Goal: Task Accomplishment & Management: Use online tool/utility

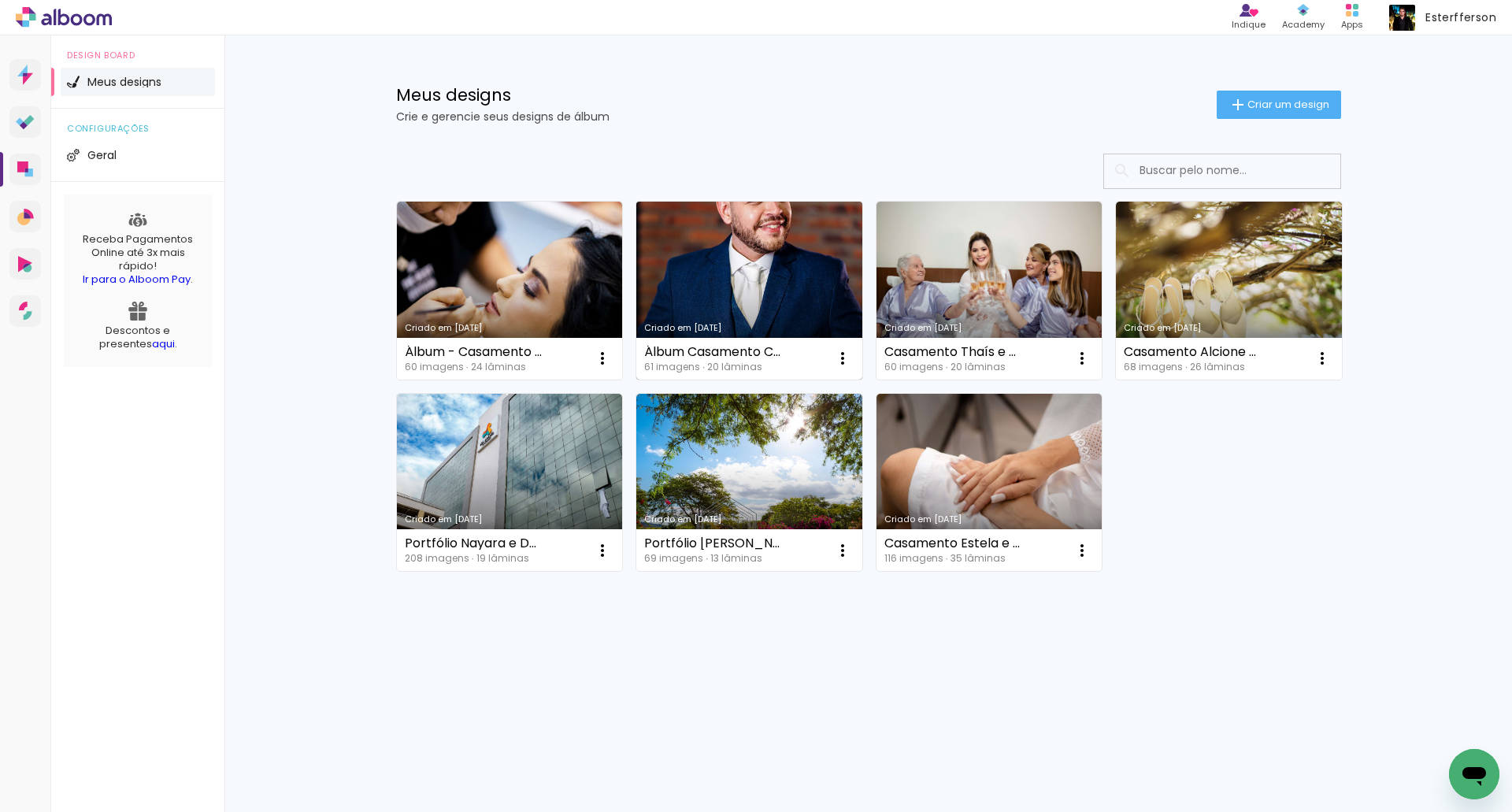
click at [759, 224] on link "Criado em [DATE]" at bounding box center [749, 291] width 226 height 178
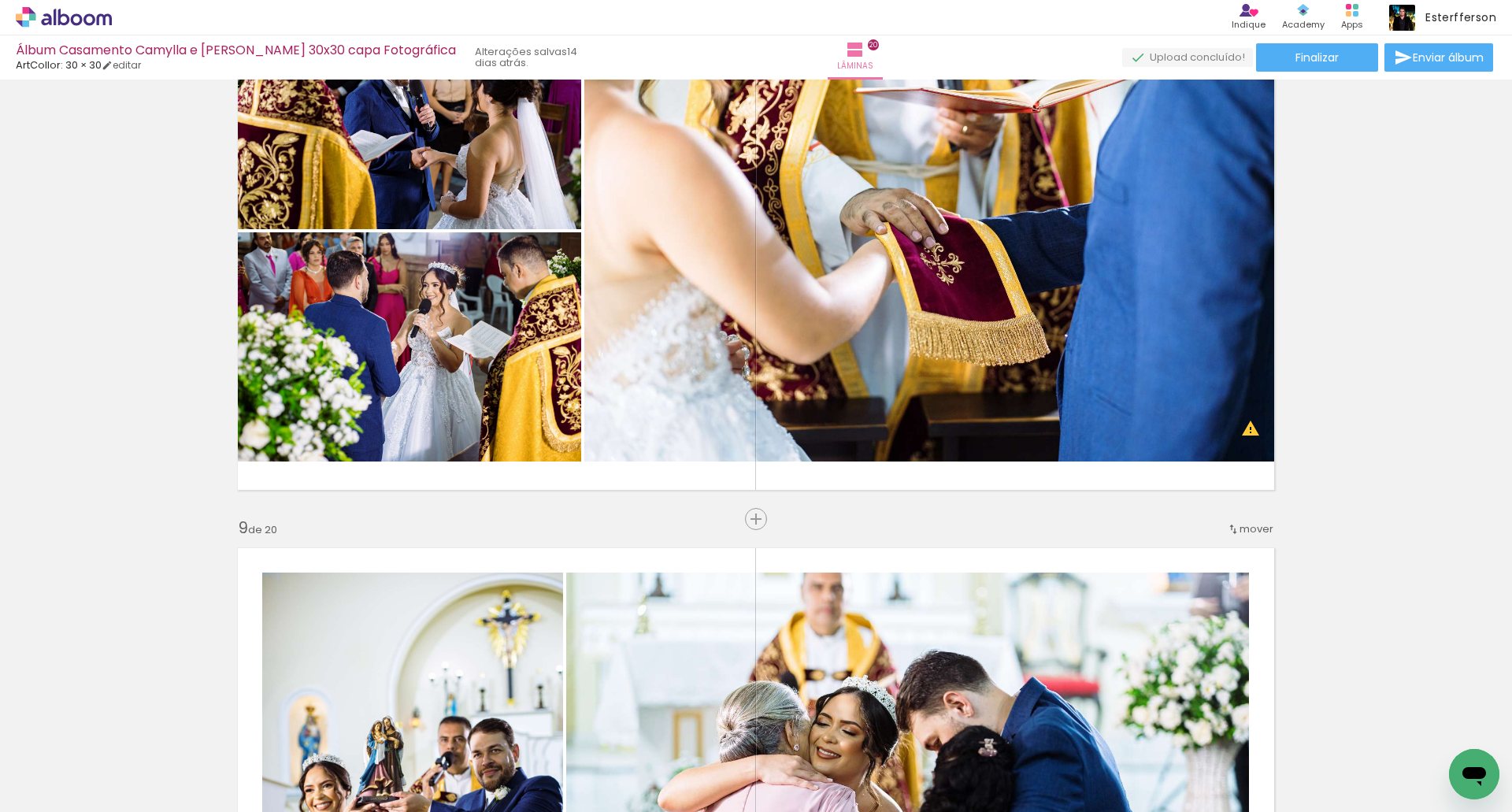
scroll to position [4251, 0]
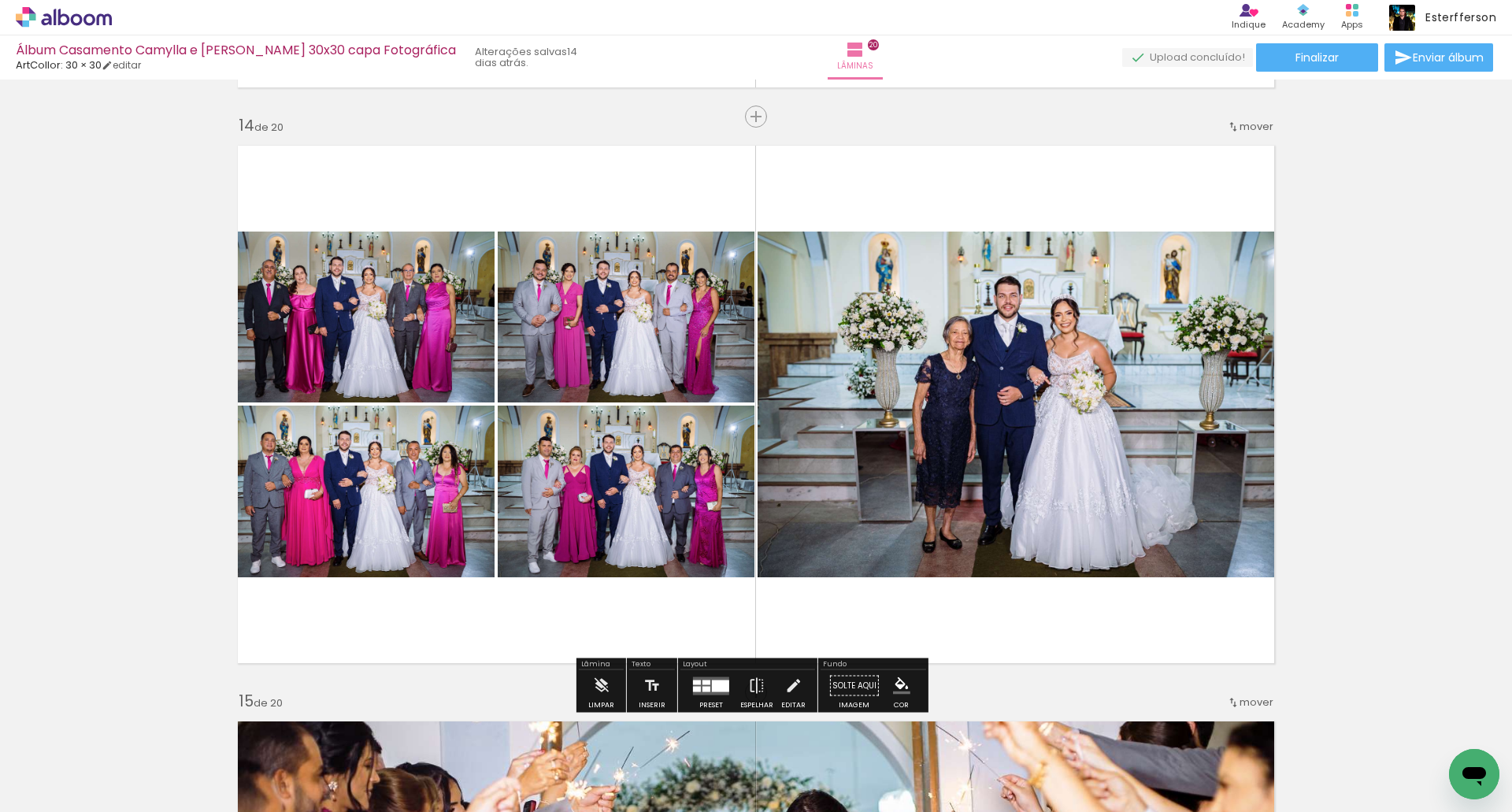
scroll to position [7558, 0]
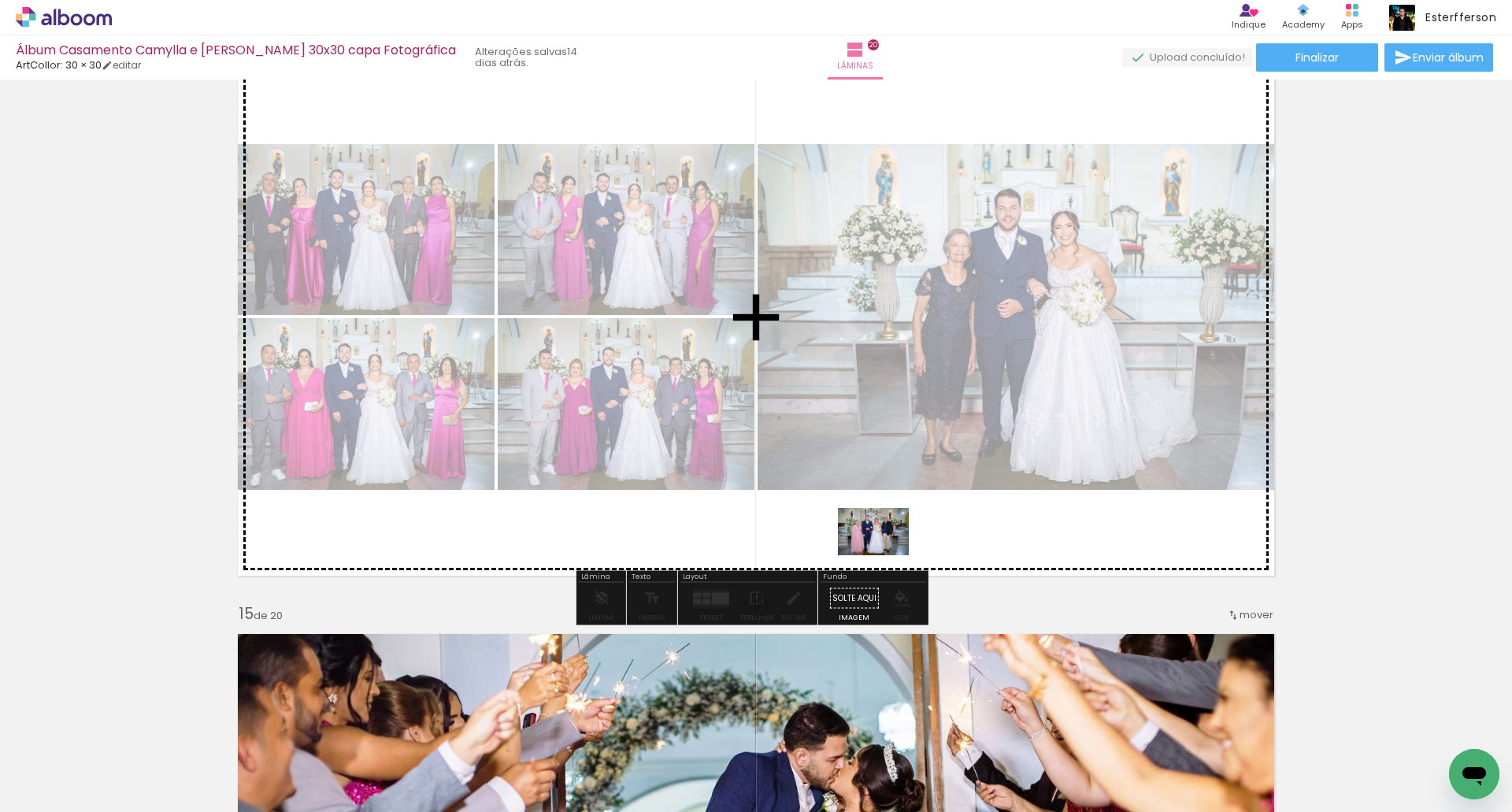
drag, startPoint x: 1186, startPoint y: 762, endPoint x: 885, endPoint y: 553, distance: 366.5
click at [885, 553] on quentale-workspace at bounding box center [756, 406] width 1512 height 812
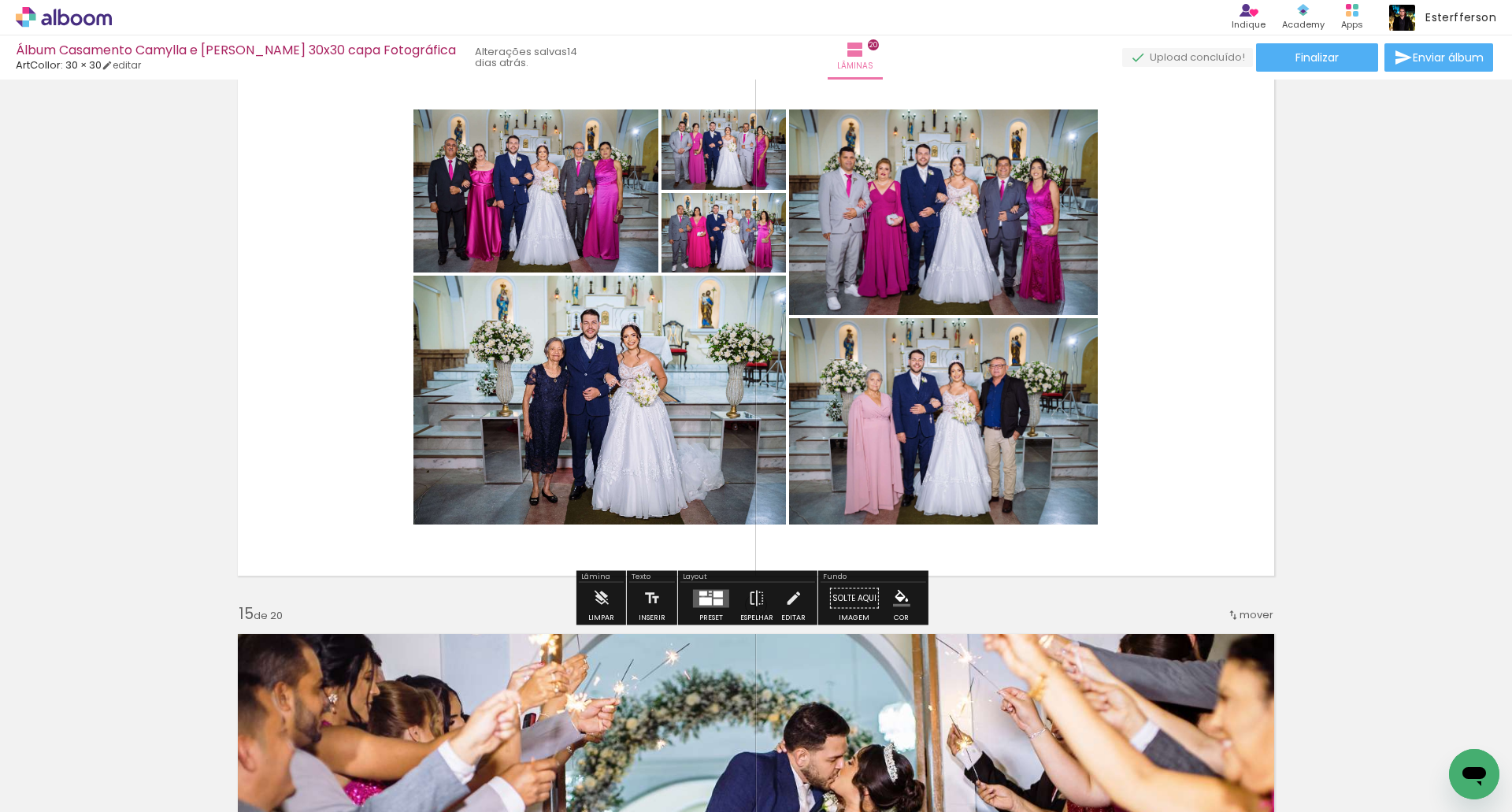
drag, startPoint x: 699, startPoint y: 596, endPoint x: 1373, endPoint y: 330, distance: 724.5
click at [698, 597] on quentale-layouter at bounding box center [711, 598] width 36 height 18
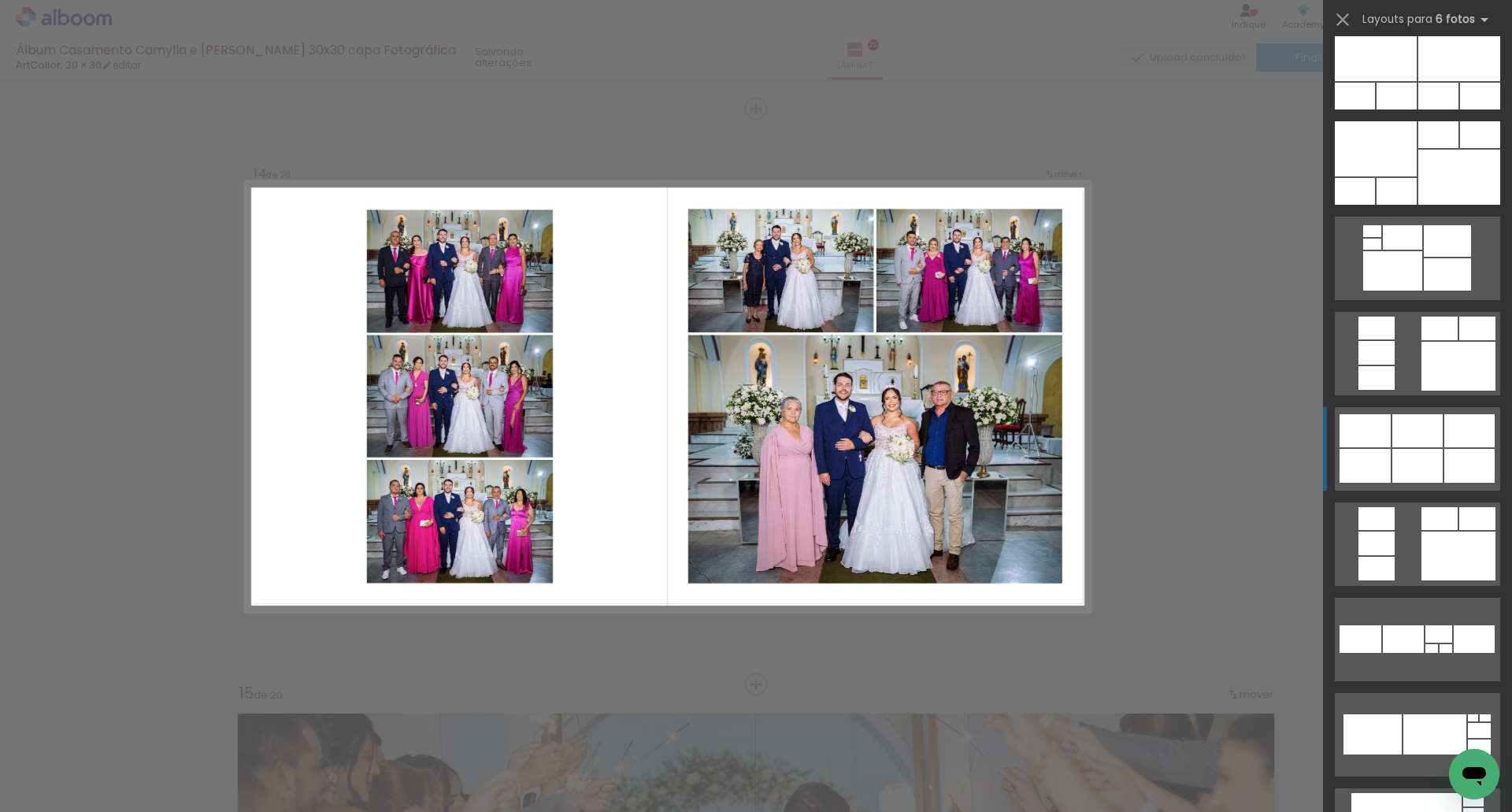
scroll to position [1260, 0]
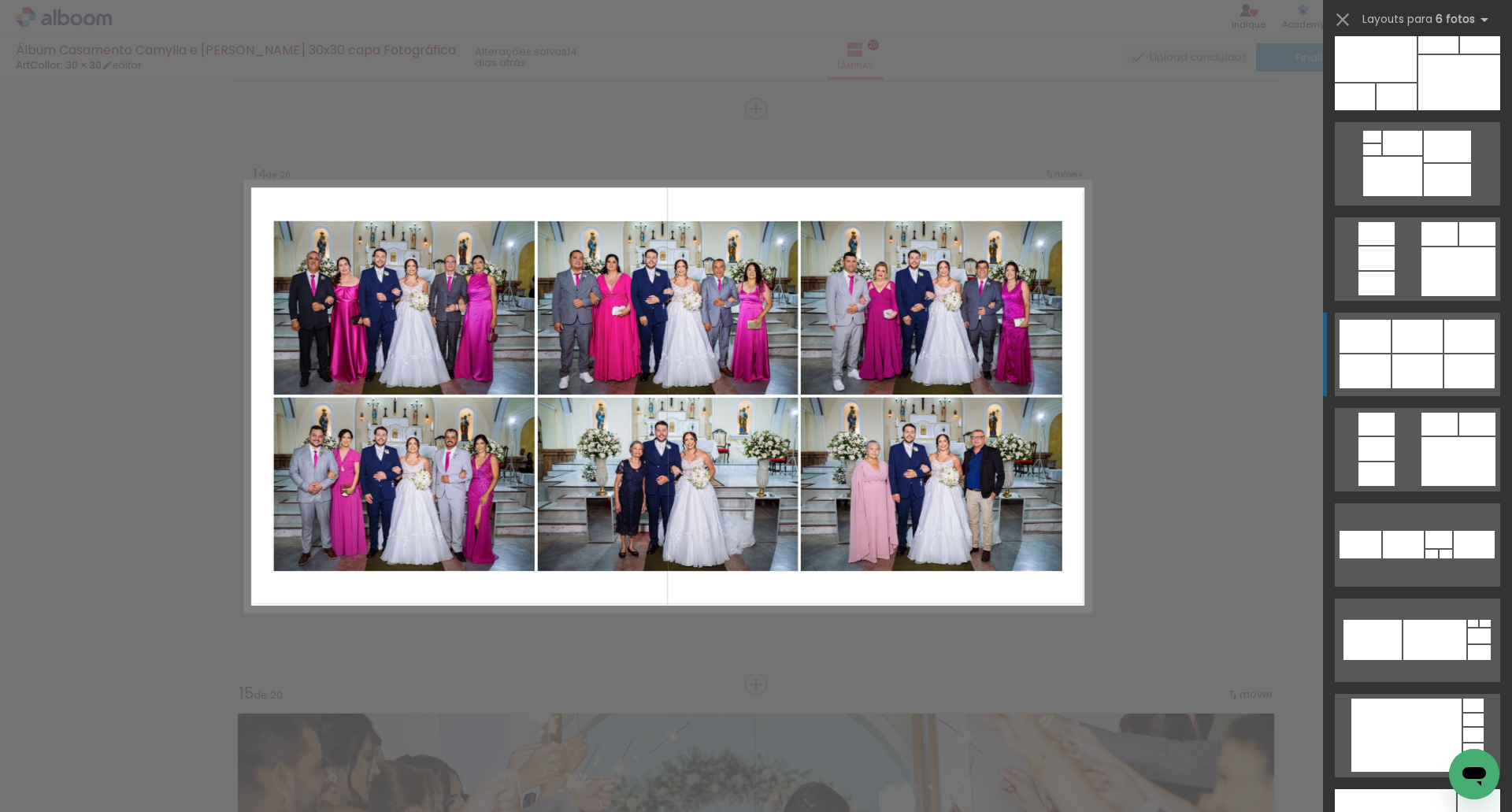
click at [1406, 347] on div at bounding box center [1417, 336] width 50 height 33
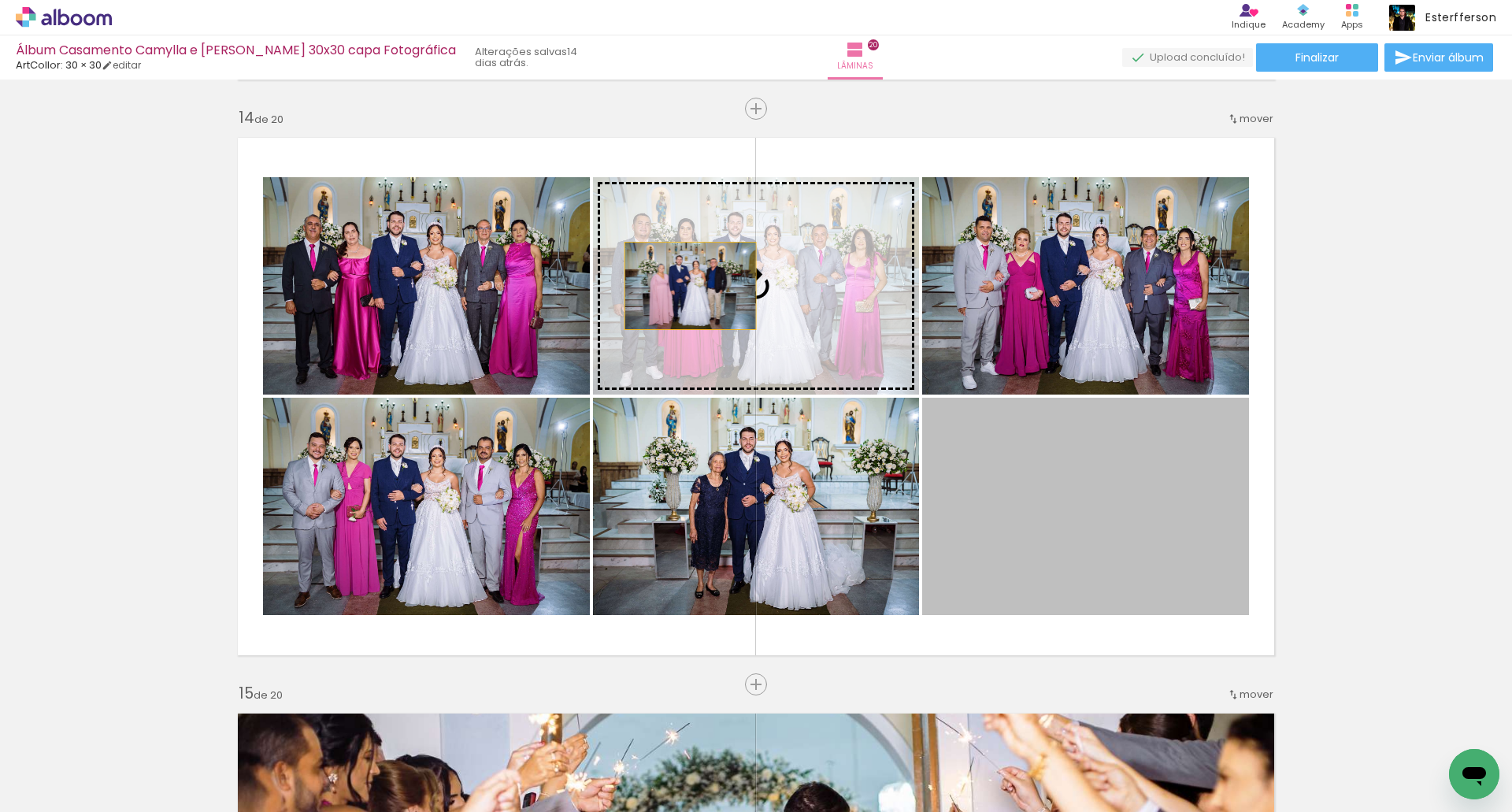
drag, startPoint x: 1227, startPoint y: 498, endPoint x: 707, endPoint y: 286, distance: 561.4
click at [0, 0] on slot at bounding box center [0, 0] width 0 height 0
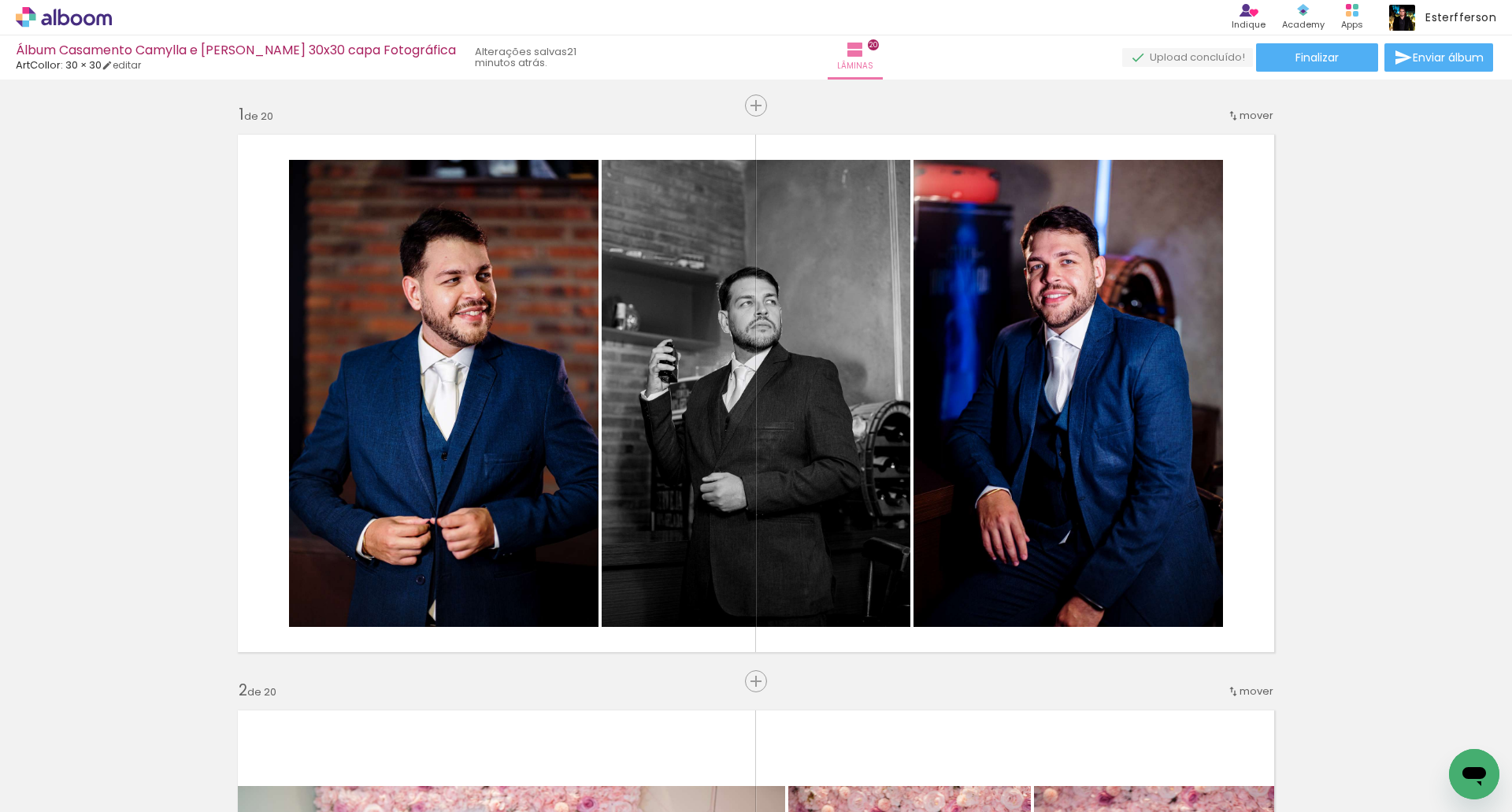
scroll to position [11513, 0]
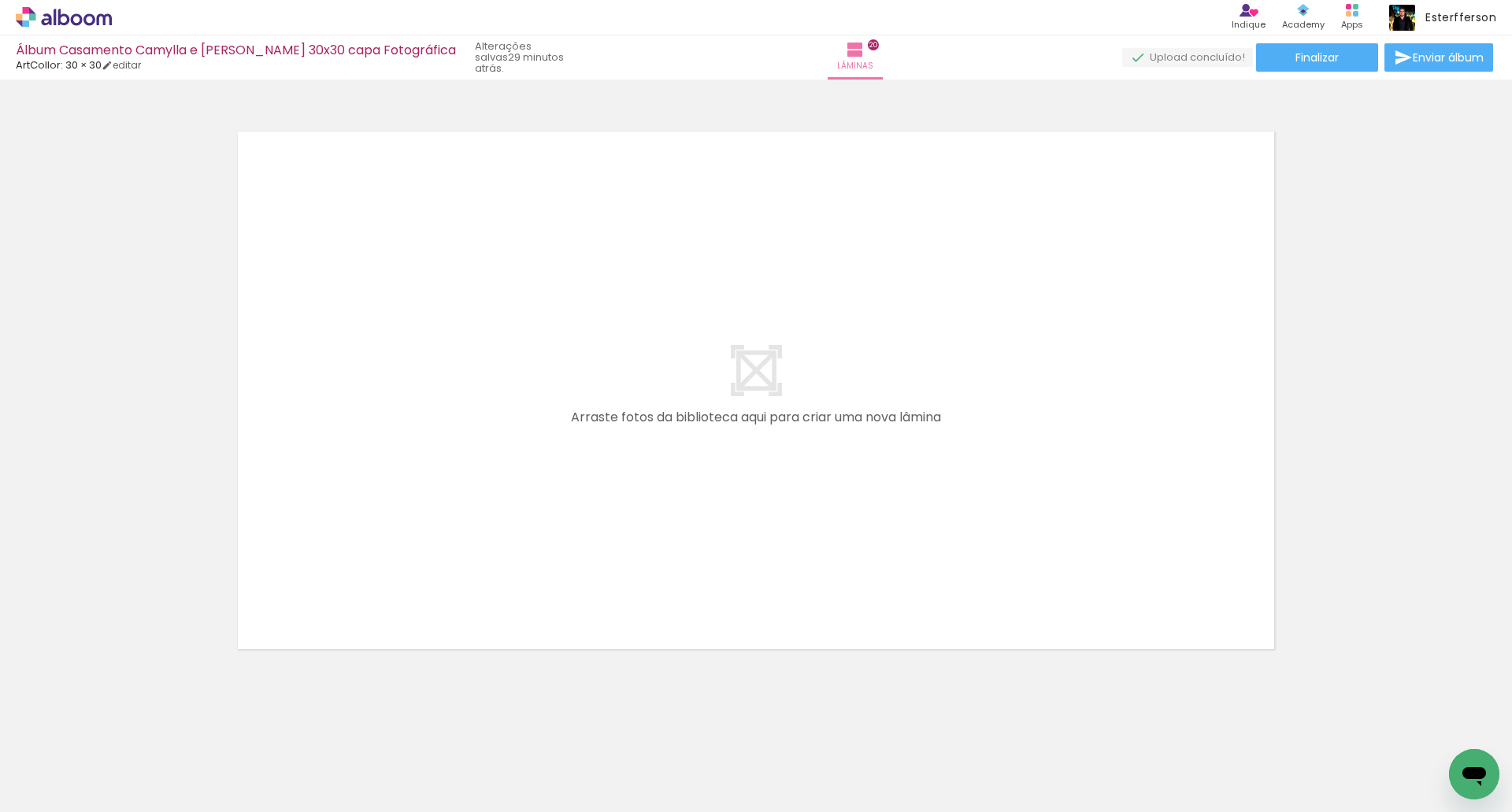
scroll to position [0, 4354]
click at [1302, 57] on span "Finalizar" at bounding box center [1316, 57] width 43 height 11
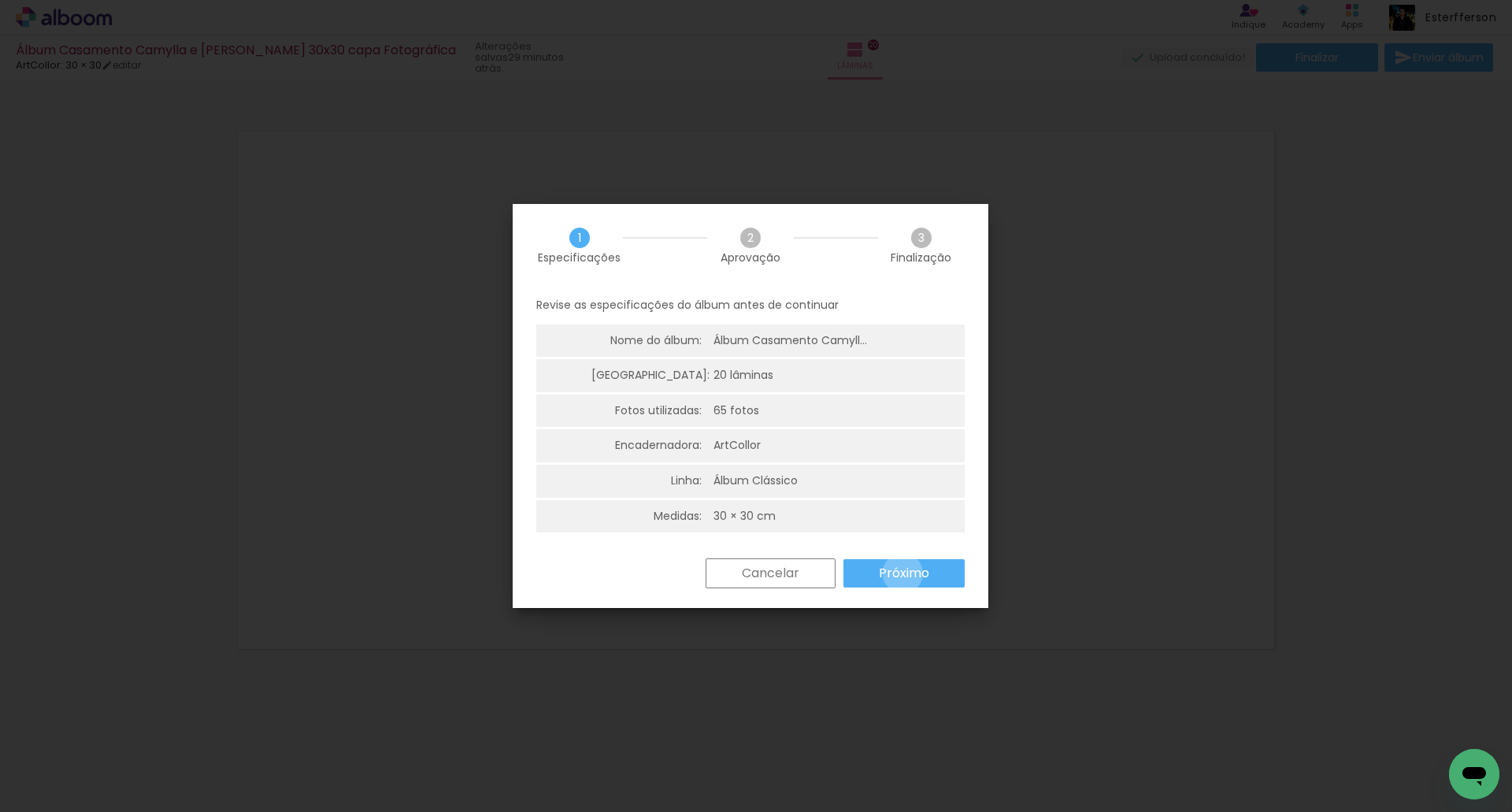
click at [0, 0] on slot "Próximo" at bounding box center [0, 0] width 0 height 0
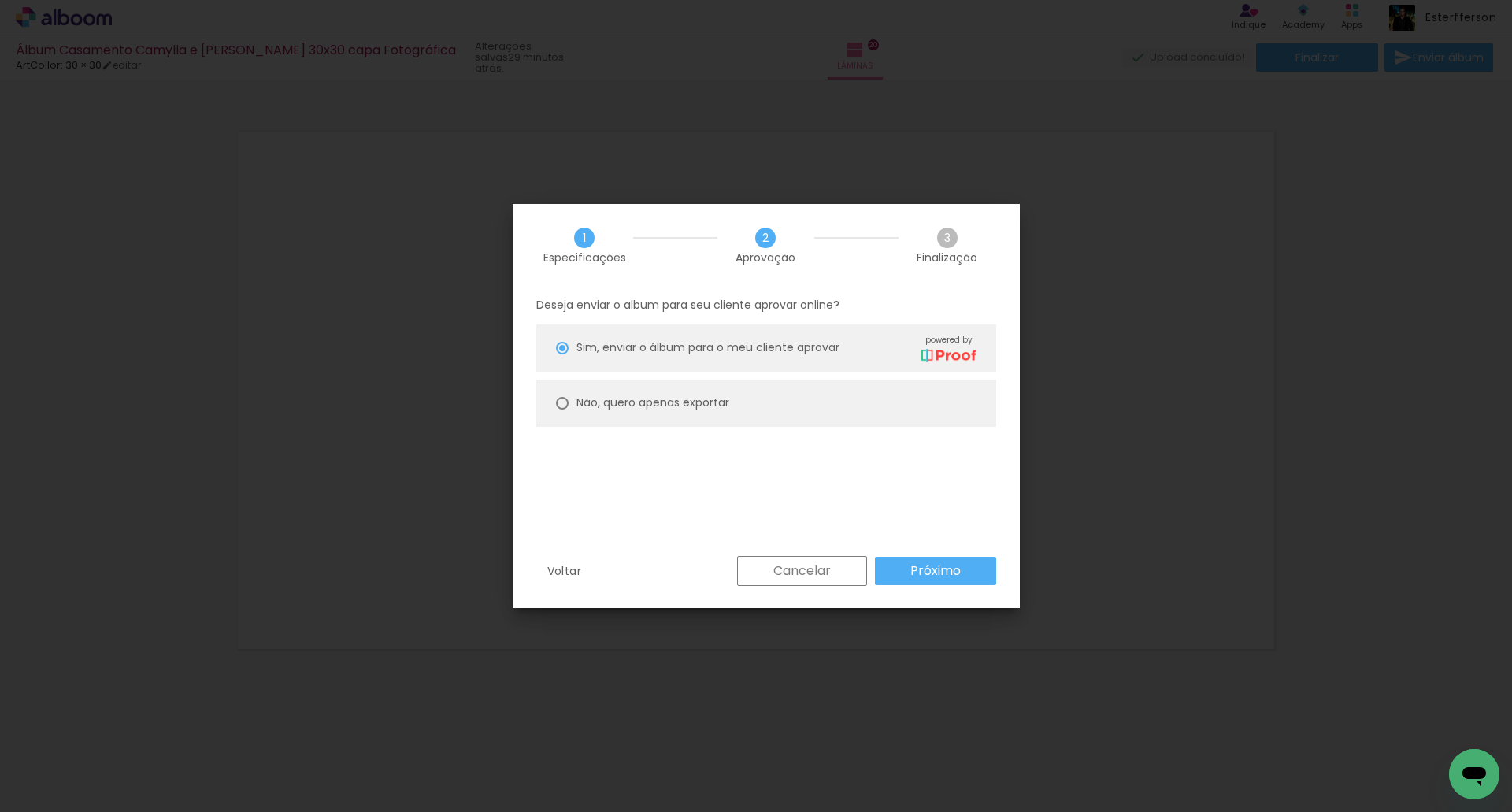
click at [903, 569] on paper-button "Próximo" at bounding box center [935, 571] width 121 height 28
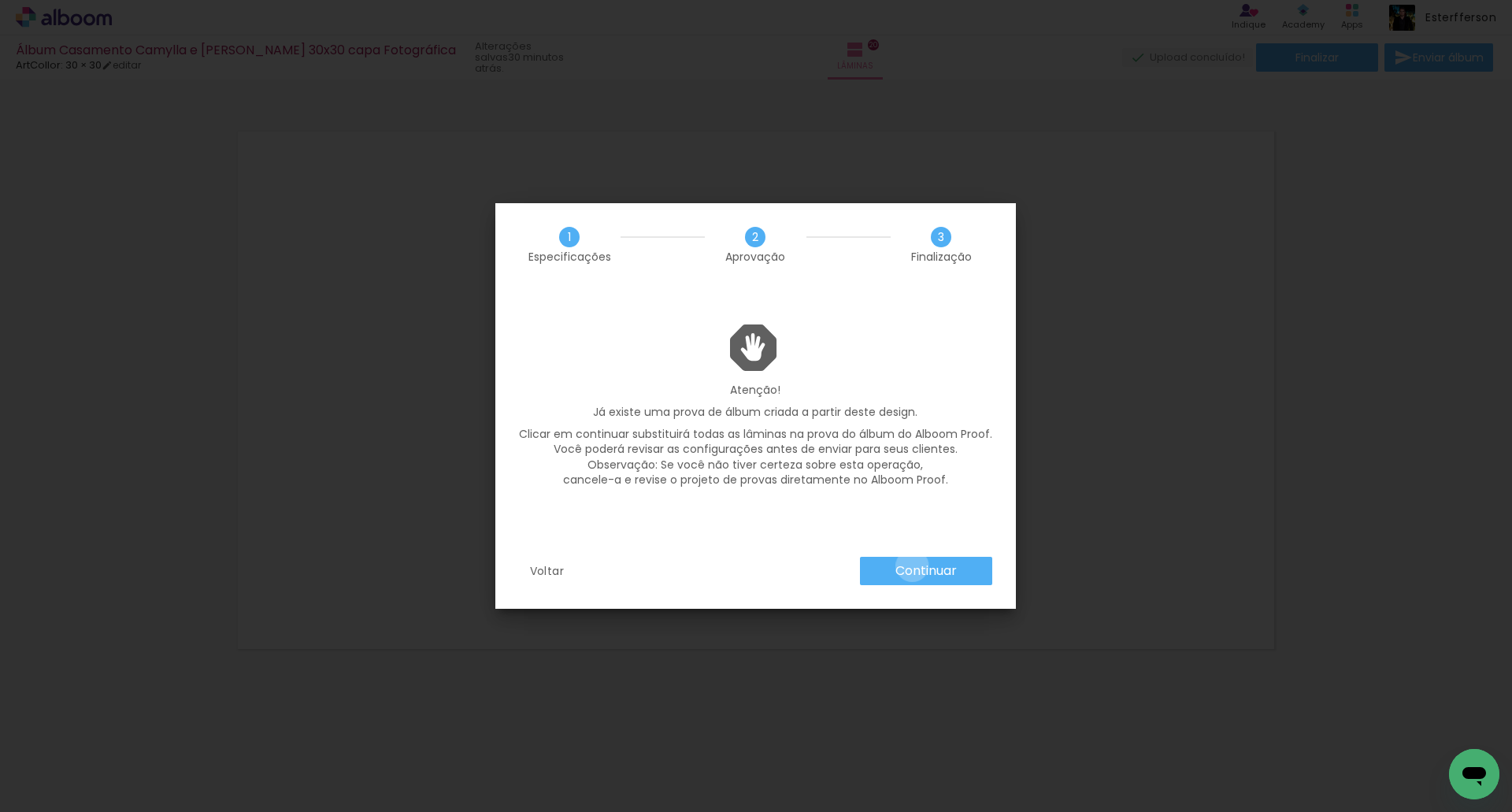
click at [0, 0] on slot "Continuar" at bounding box center [0, 0] width 0 height 0
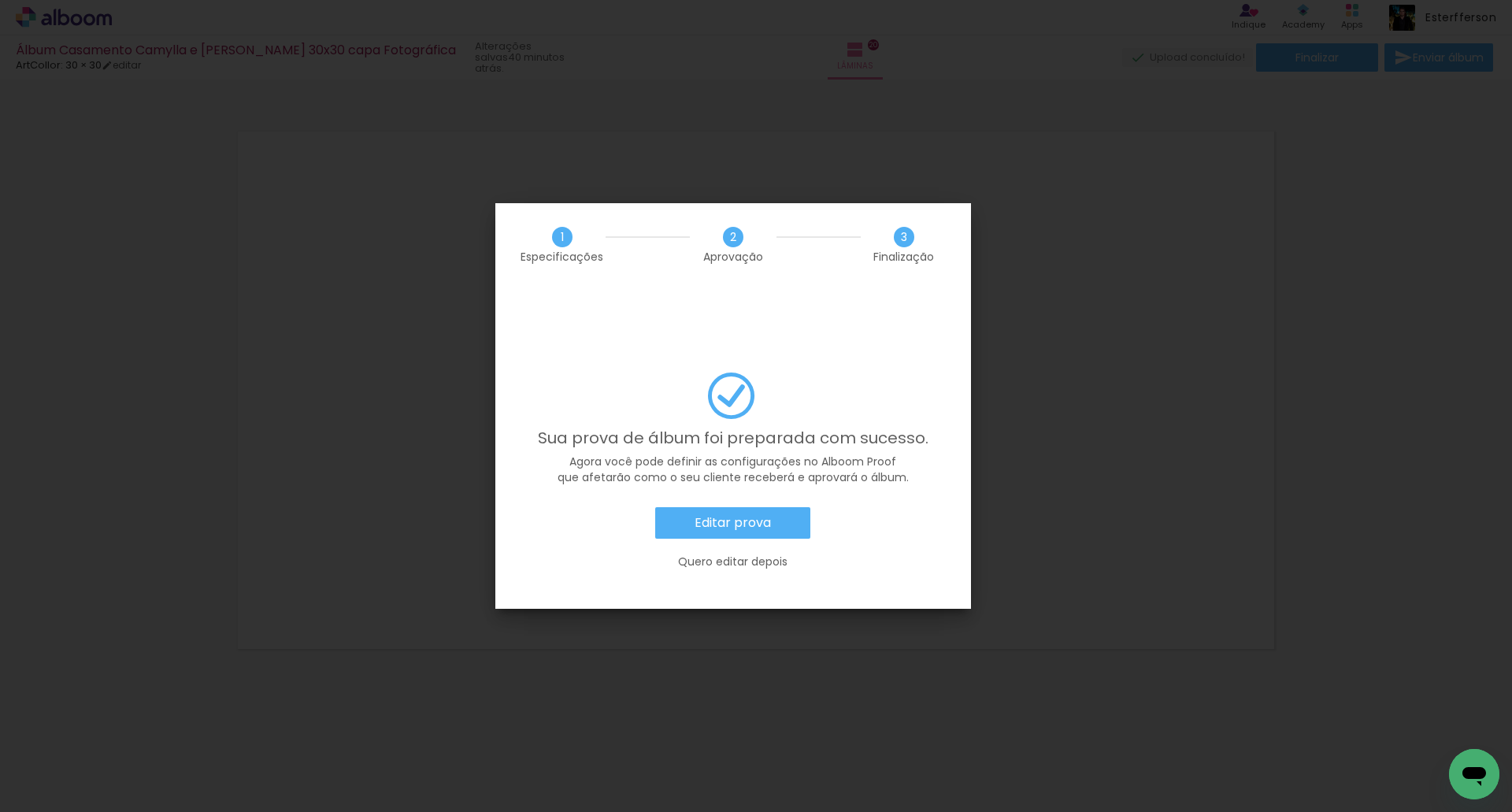
scroll to position [0, 4354]
click at [0, 0] on slot "Editar prova" at bounding box center [0, 0] width 0 height 0
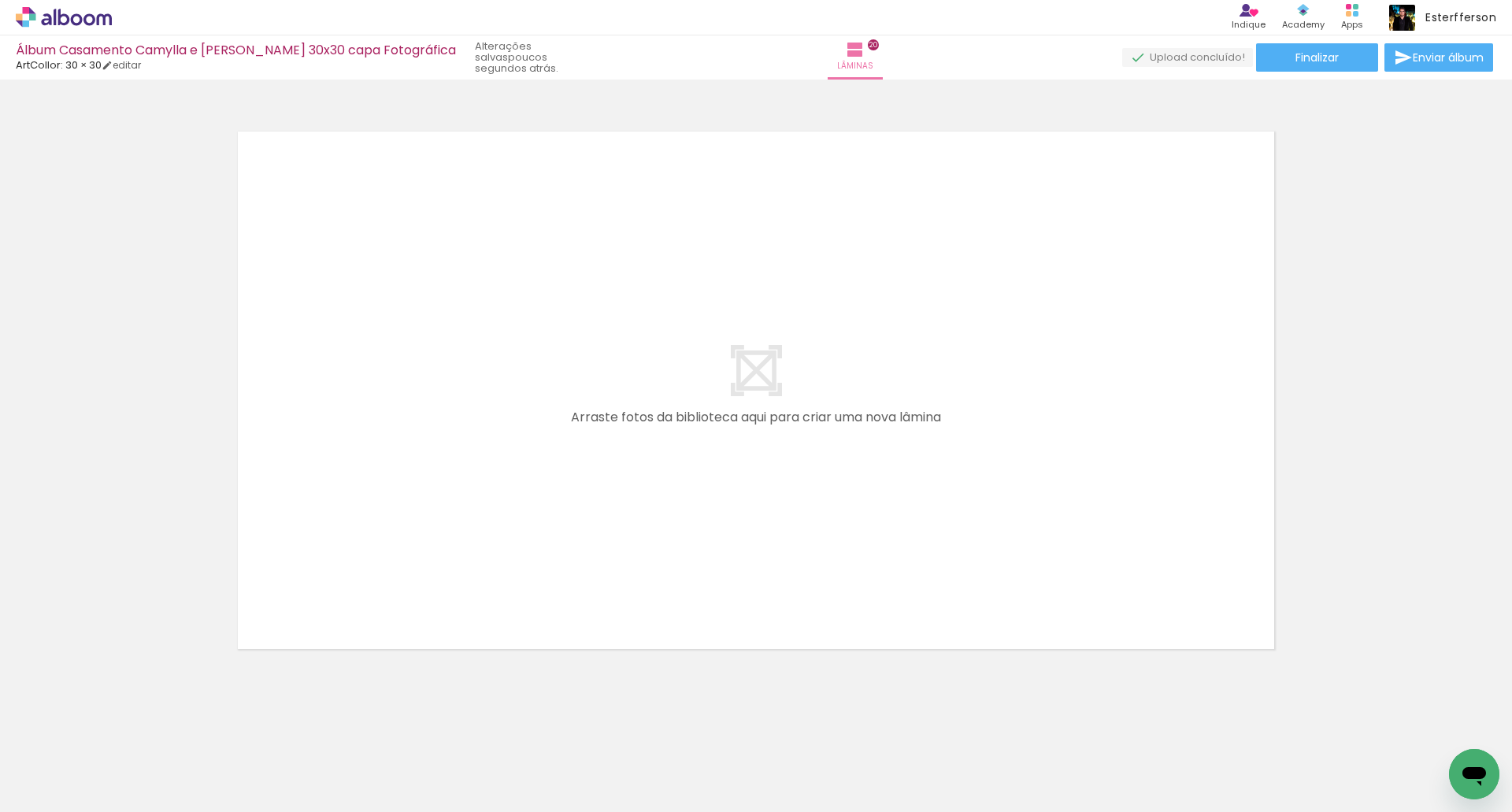
scroll to position [0, 4354]
